Goal: Task Accomplishment & Management: Manage account settings

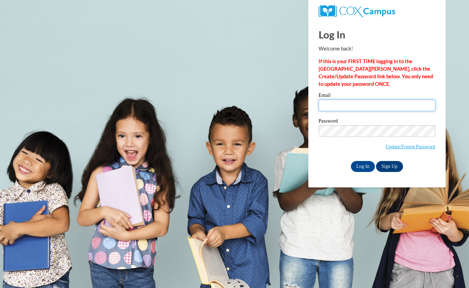
drag, startPoint x: 0, startPoint y: 0, endPoint x: 343, endPoint y: 106, distance: 358.5
click at [343, 106] on input "Email" at bounding box center [377, 106] width 117 height 12
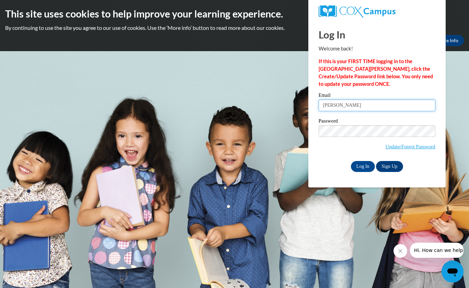
click at [348, 111] on input "sarahann" at bounding box center [377, 106] width 117 height 12
type input "sarahannrainey@gmail.com"
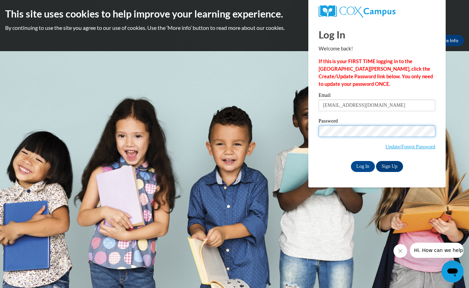
click at [351, 161] on input "Log In" at bounding box center [363, 166] width 24 height 11
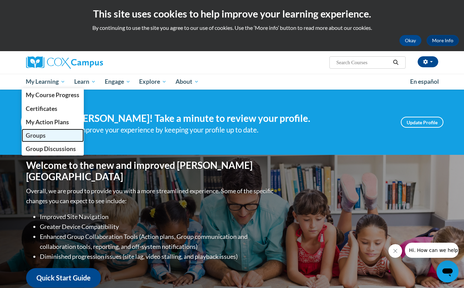
click at [41, 135] on span "Groups" at bounding box center [36, 135] width 20 height 7
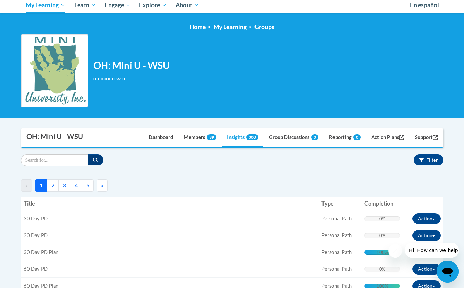
scroll to position [76, 0]
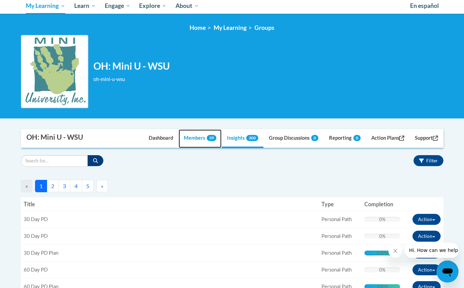
click at [192, 142] on link "Members 39" at bounding box center [199, 138] width 43 height 19
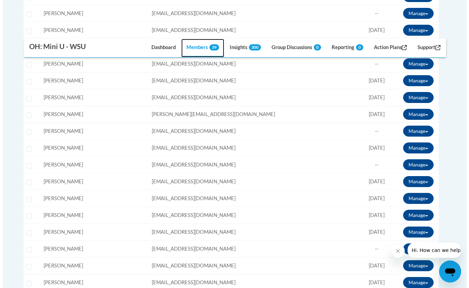
scroll to position [522, 0]
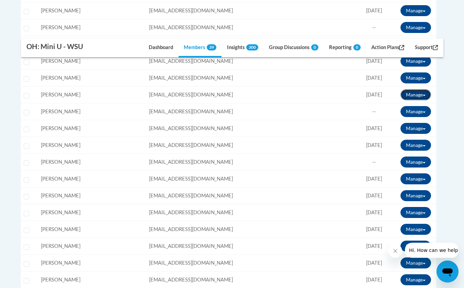
click at [404, 97] on button "Manage" at bounding box center [415, 94] width 31 height 11
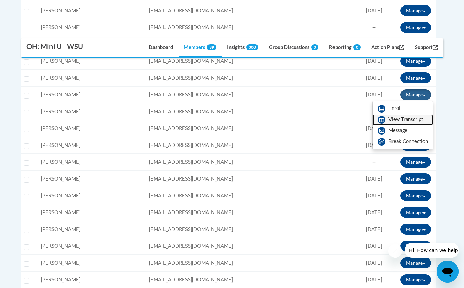
click at [401, 117] on link "View Transcript" at bounding box center [402, 119] width 60 height 11
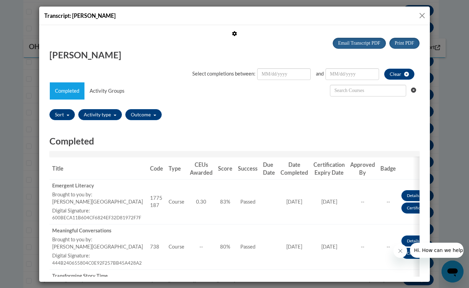
scroll to position [0, 0]
